Goal: Transaction & Acquisition: Purchase product/service

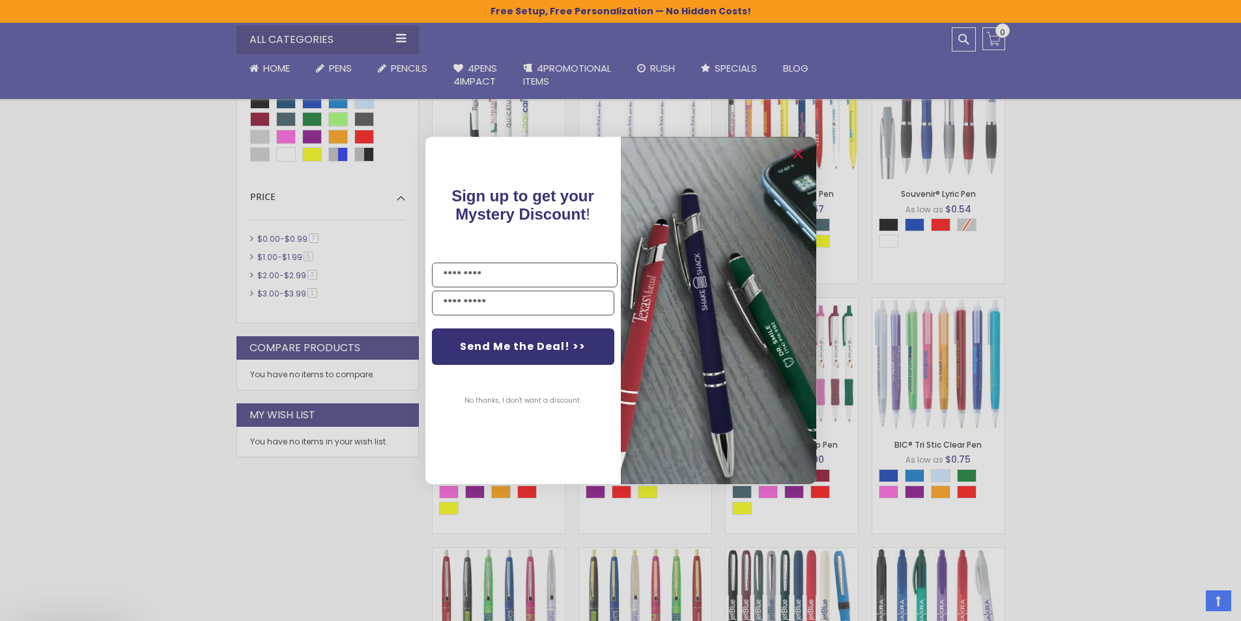
scroll to position [521, 0]
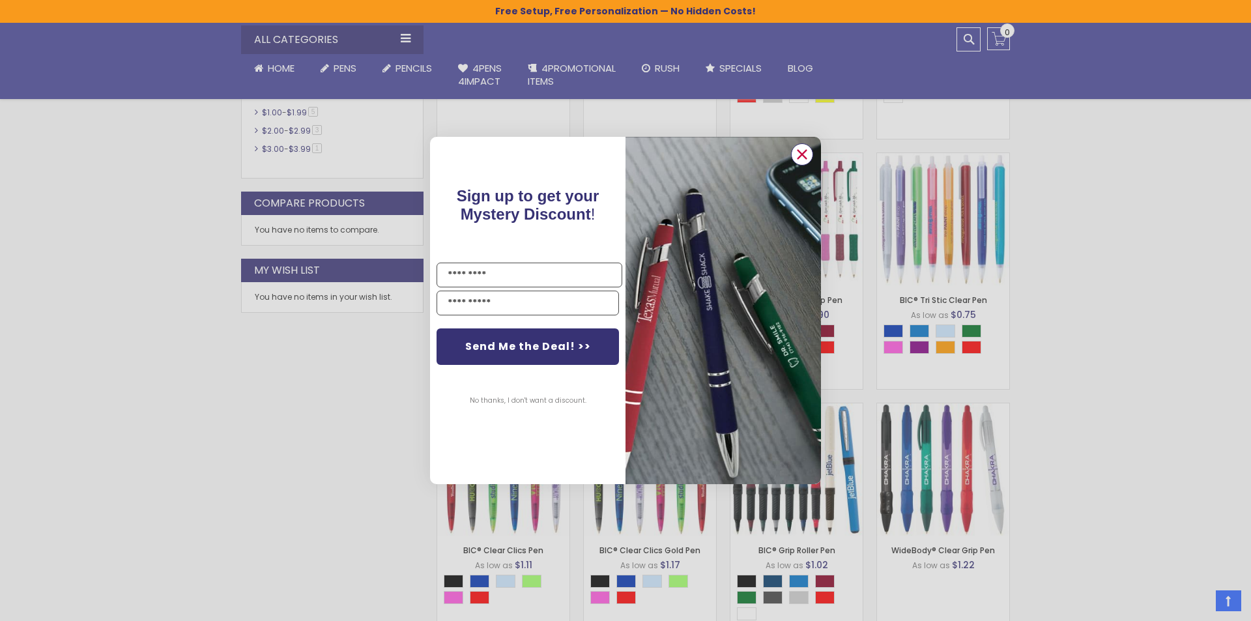
click at [809, 150] on circle "Close dialog" at bounding box center [802, 155] width 20 height 20
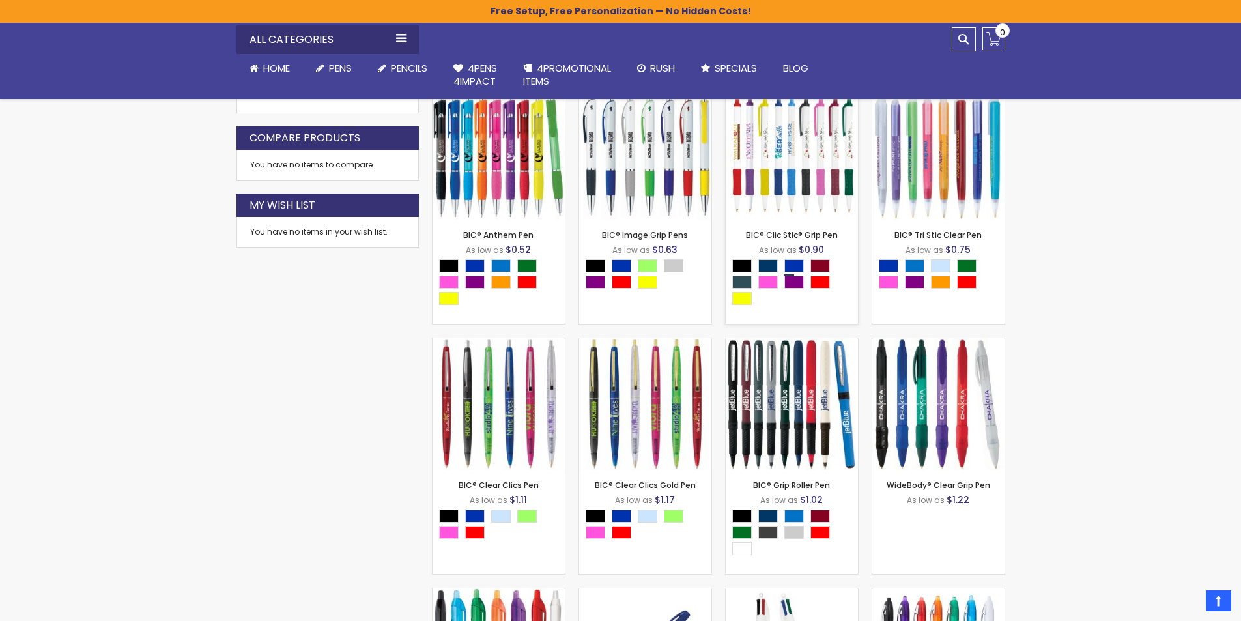
scroll to position [652, 0]
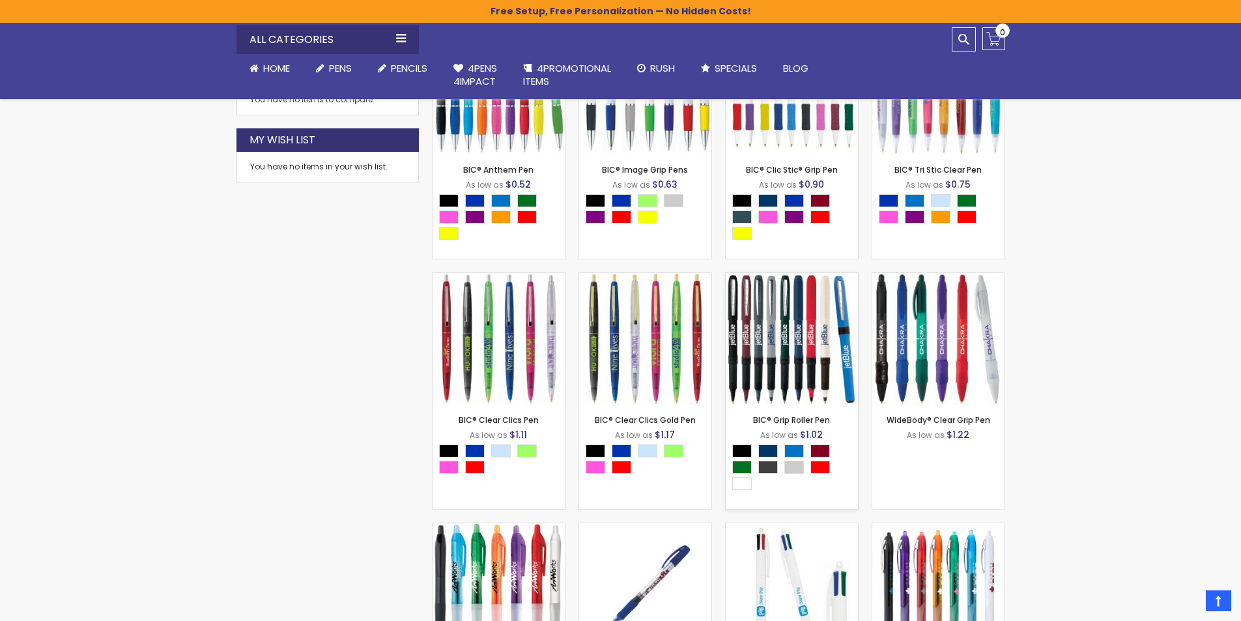
click at [771, 346] on img at bounding box center [792, 339] width 132 height 132
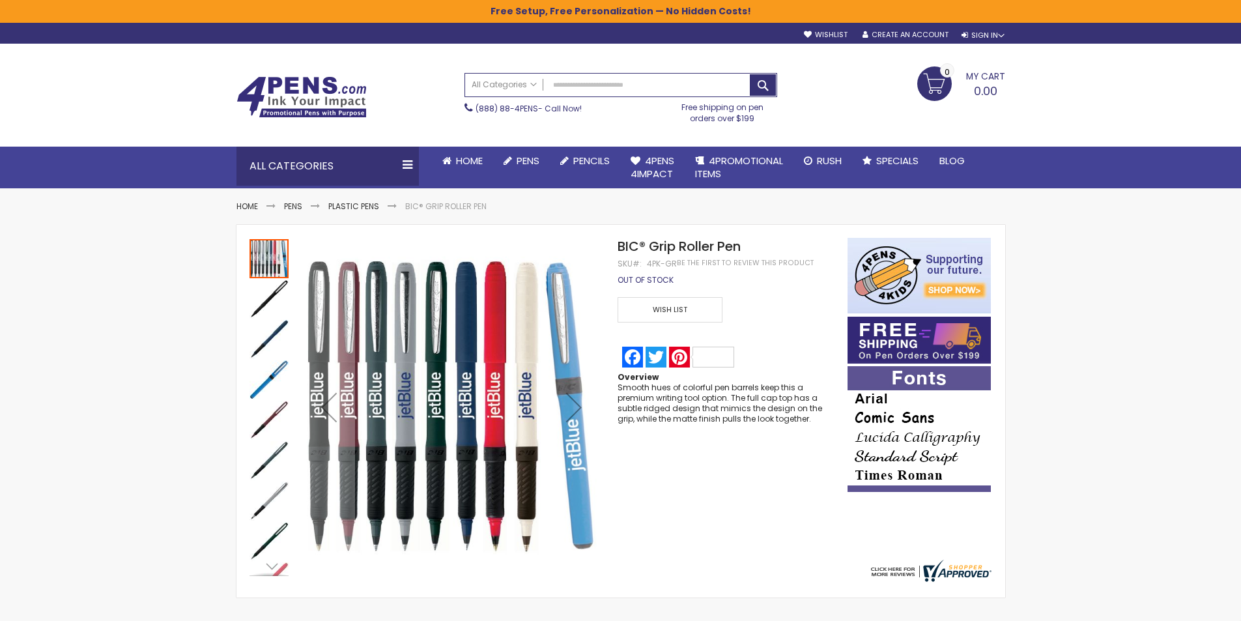
click at [719, 242] on span "BIC® Grip Roller Pen" at bounding box center [679, 246] width 123 height 18
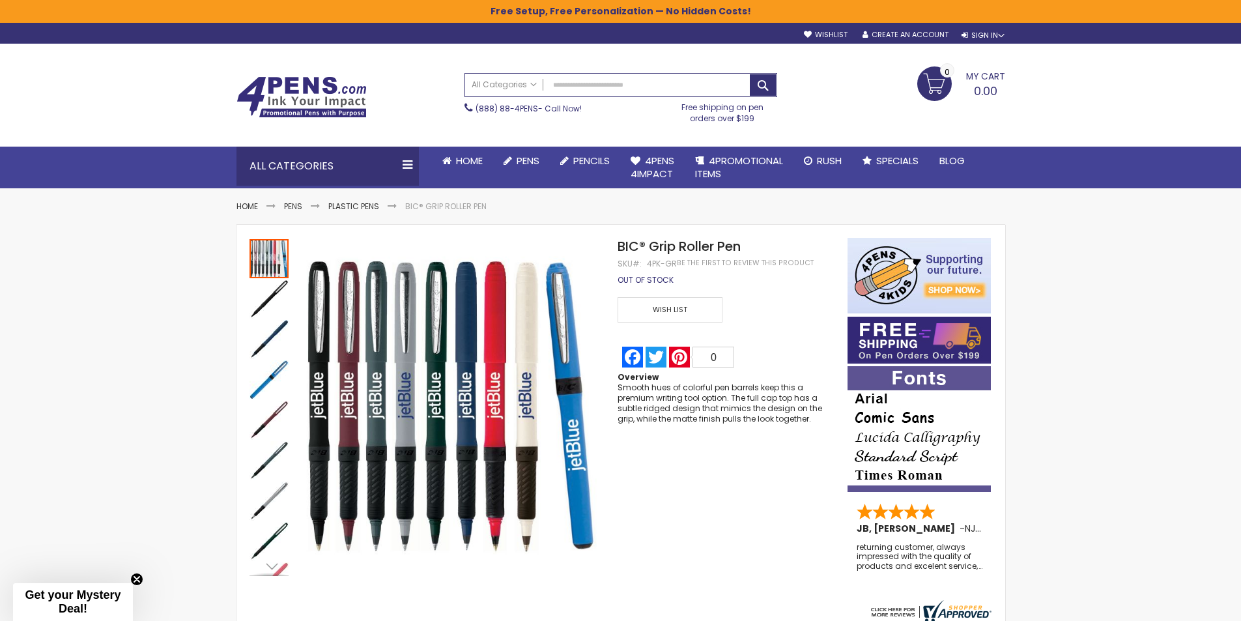
click at [773, 276] on div "BIC® Grip Roller Pen SKU 4PK-GR Be the first to review this product Out of stoc…" at bounding box center [726, 331] width 216 height 186
